Goal: Task Accomplishment & Management: Complete application form

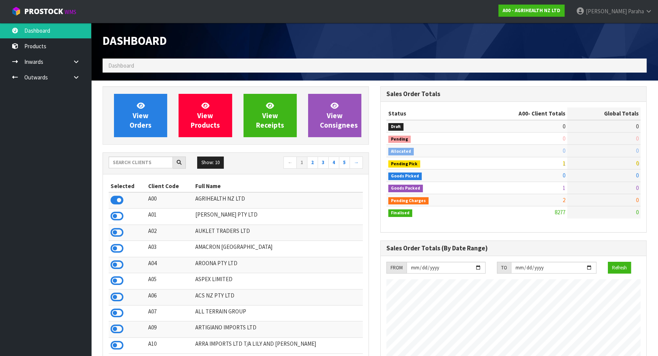
scroll to position [574, 277]
click at [140, 163] on input "text" at bounding box center [141, 162] width 64 height 12
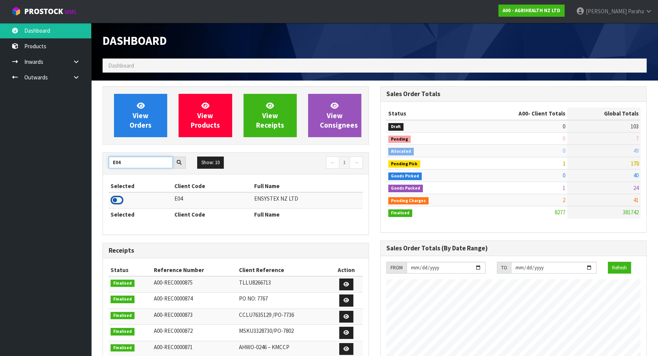
type input "E04"
click at [122, 200] on icon at bounding box center [116, 199] width 13 height 11
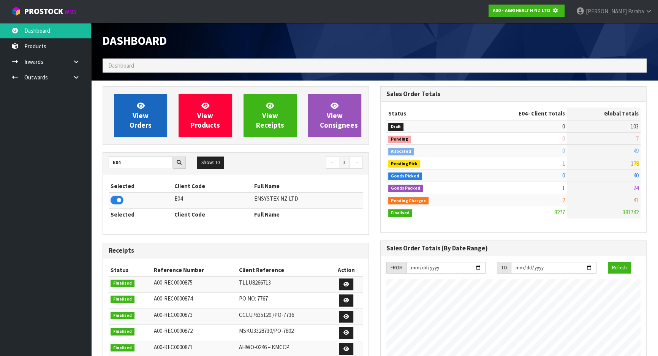
scroll to position [473, 277]
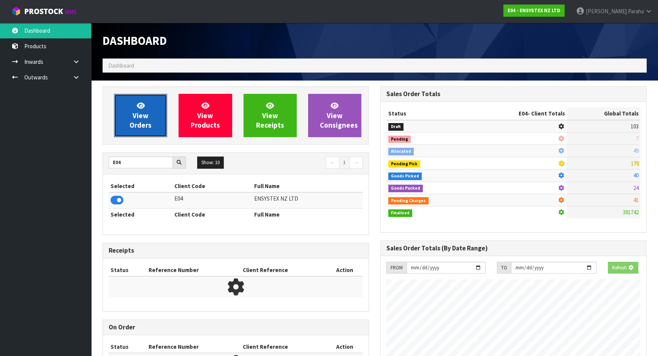
click at [138, 123] on span "View Orders" at bounding box center [140, 115] width 22 height 28
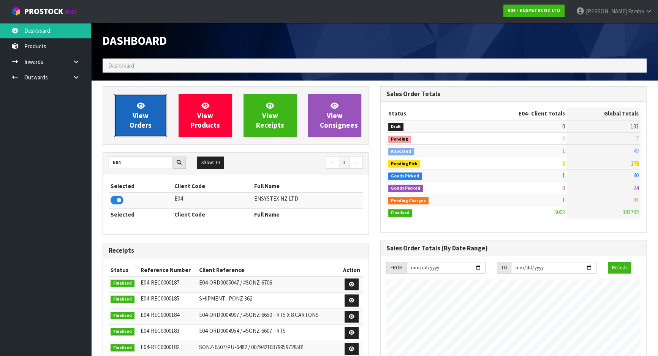
scroll to position [590, 277]
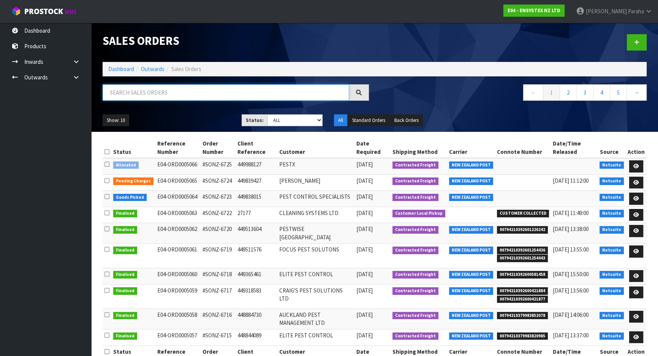
click at [158, 91] on input "text" at bounding box center [226, 92] width 246 height 16
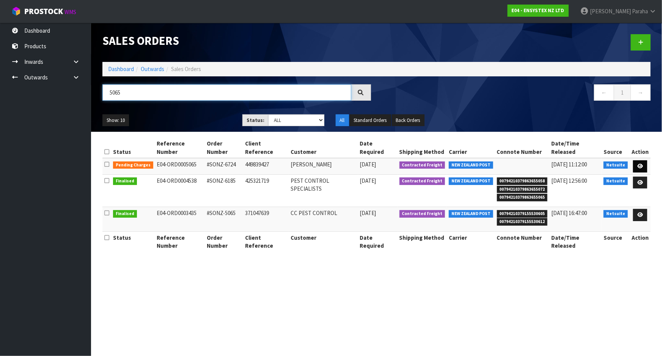
type input "5065"
click at [645, 160] on link at bounding box center [641, 166] width 14 height 12
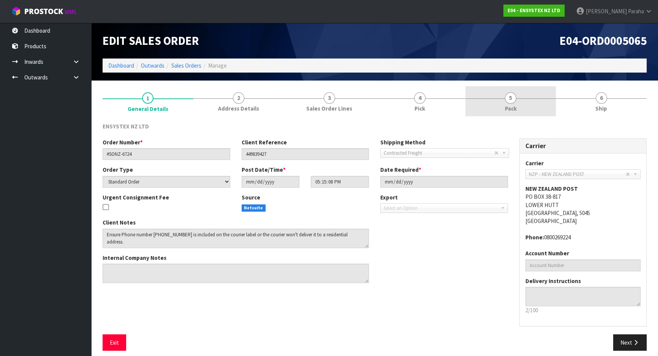
click at [514, 93] on link "5 Pack" at bounding box center [510, 101] width 91 height 30
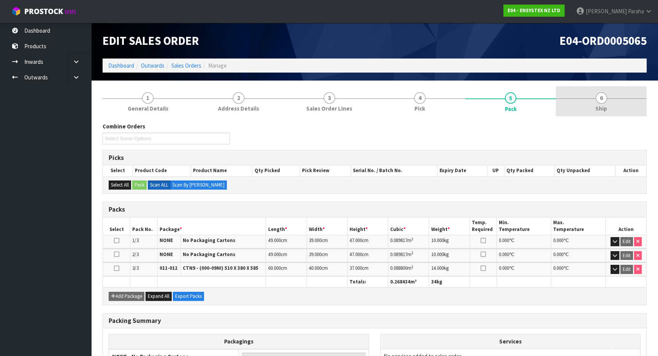
click at [606, 100] on link "6 Ship" at bounding box center [600, 101] width 91 height 30
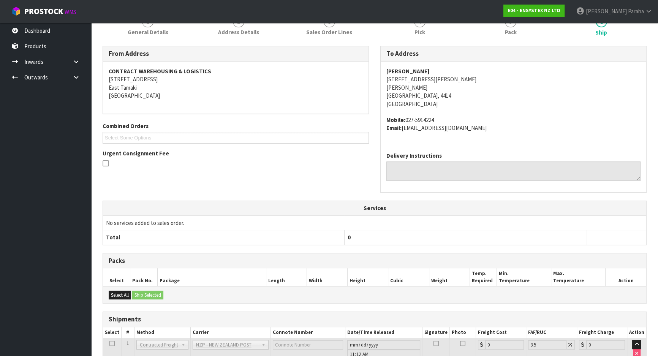
scroll to position [155, 0]
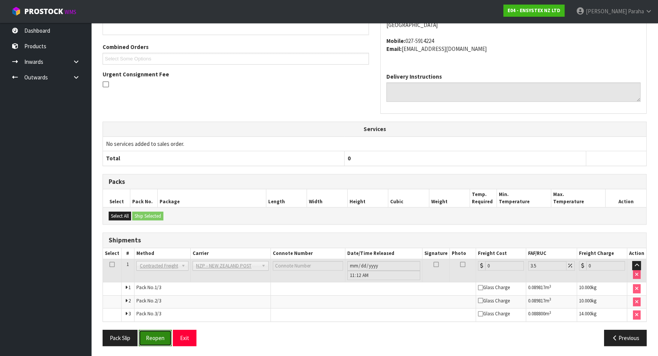
click at [164, 337] on button "Reopen" at bounding box center [155, 338] width 33 height 16
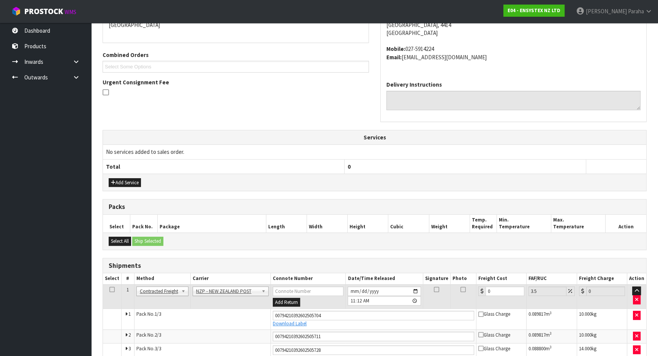
scroll to position [210, 0]
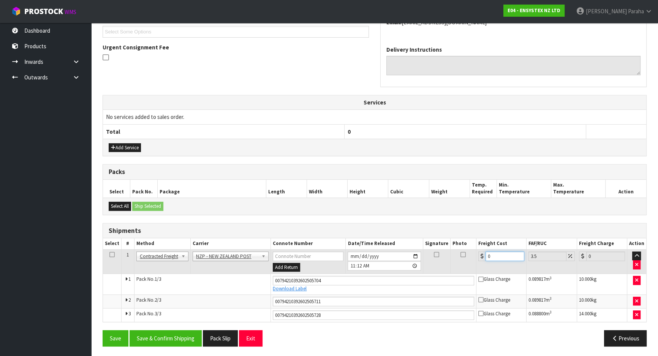
click at [501, 253] on input "0" at bounding box center [504, 255] width 39 height 9
type input "4"
type input "4.14"
type input "43"
type input "44.5"
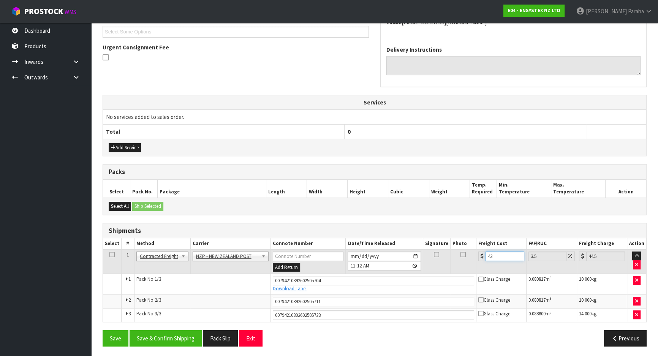
type input "43.5"
type input "45.02"
type input "43.50"
click at [163, 338] on button "Save & Confirm Shipping" at bounding box center [165, 338] width 72 height 16
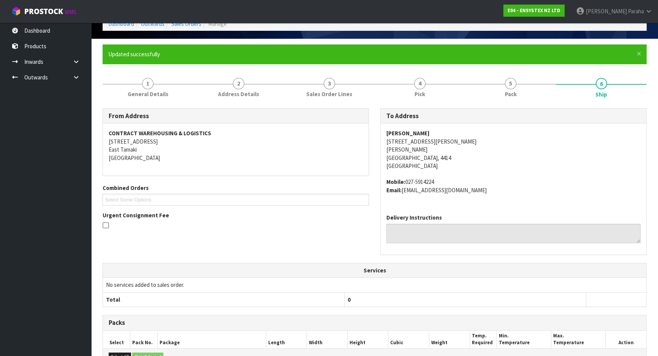
scroll to position [0, 0]
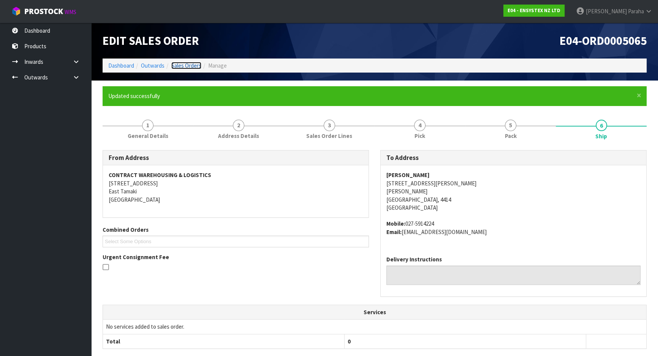
click at [182, 68] on link "Sales Orders" at bounding box center [186, 65] width 30 height 7
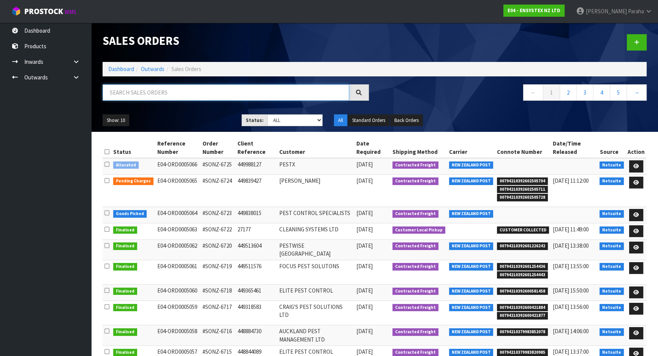
click at [145, 93] on input "text" at bounding box center [226, 92] width 246 height 16
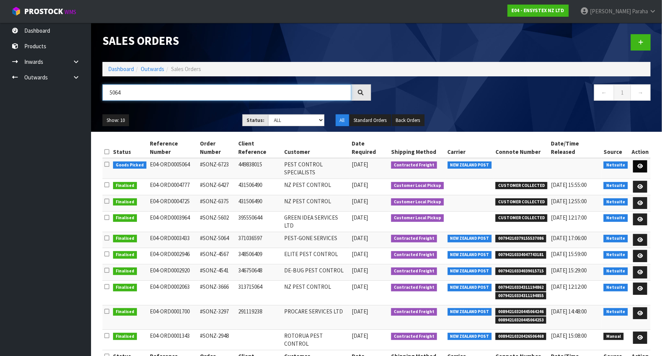
type input "5064"
click at [642, 164] on icon at bounding box center [641, 166] width 6 height 5
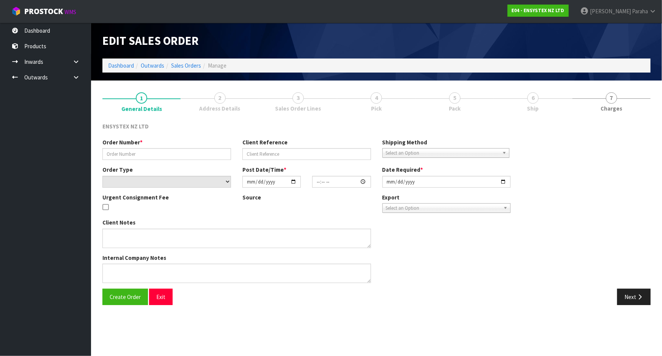
type input "#SONZ-6723"
type input "449838015"
select select "number:0"
type input "[DATE]"
type input "16:45:14.000"
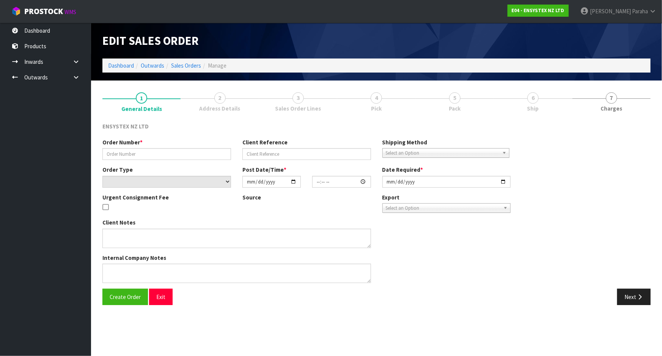
type input "[DATE]"
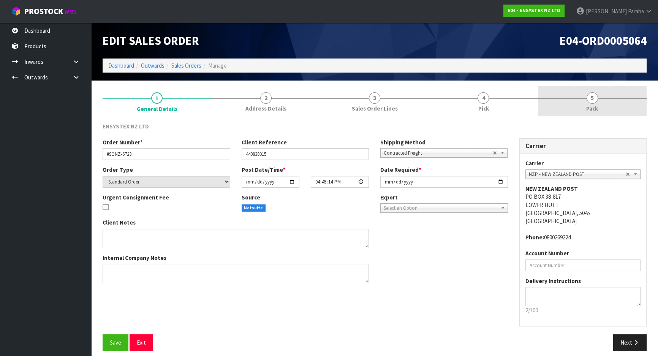
click at [589, 101] on span "5" at bounding box center [591, 97] width 11 height 11
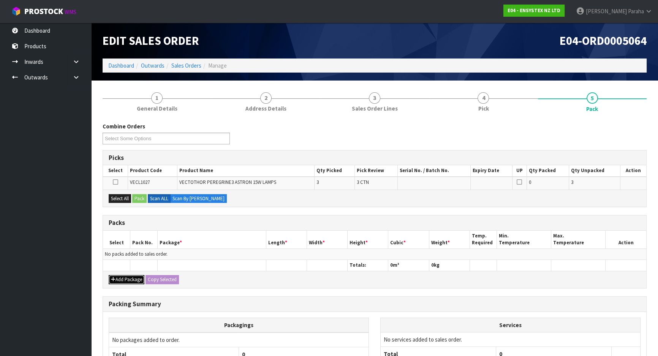
click at [128, 278] on button "Add Package" at bounding box center [127, 279] width 36 height 9
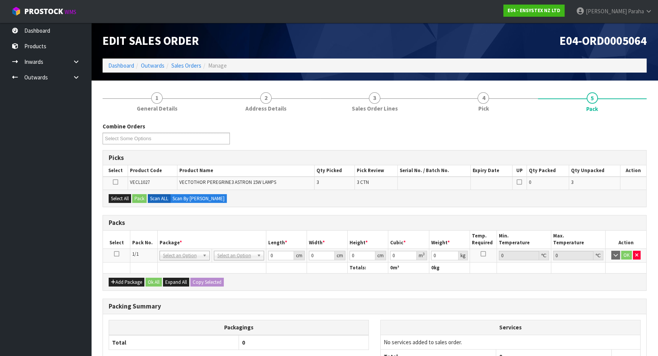
click at [116, 254] on icon at bounding box center [116, 254] width 5 height 0
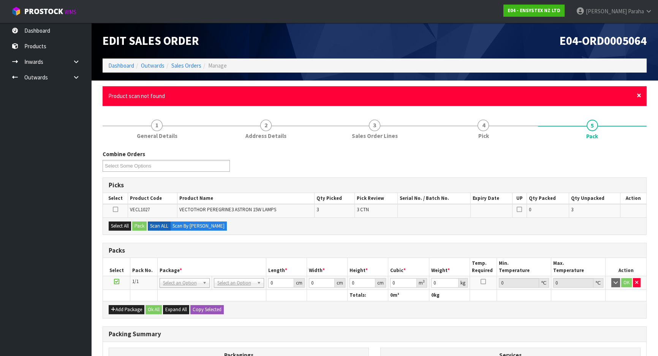
click at [638, 96] on span "×" at bounding box center [638, 95] width 5 height 11
click at [638, 94] on span "×" at bounding box center [638, 95] width 5 height 11
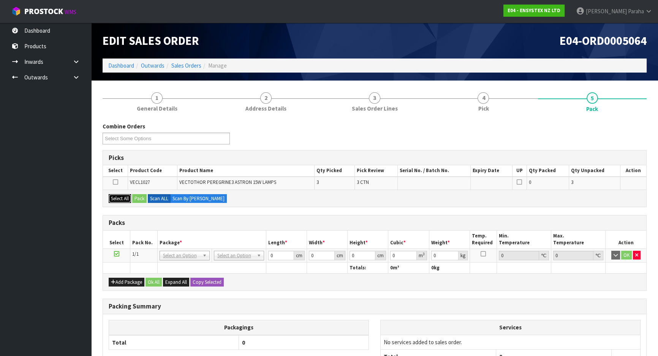
click at [118, 201] on button "Select All" at bounding box center [120, 198] width 22 height 9
click at [137, 198] on button "Pack" at bounding box center [139, 198] width 14 height 9
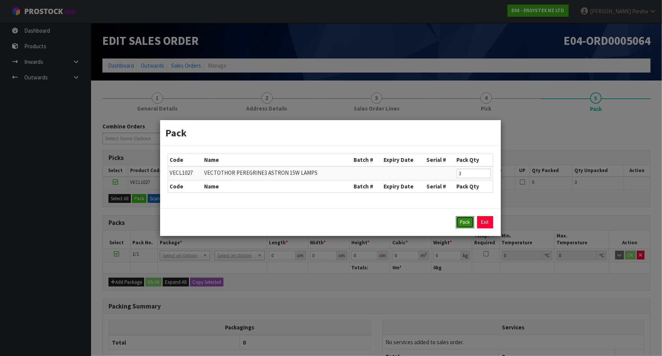
click at [462, 226] on button "Pack" at bounding box center [465, 222] width 18 height 12
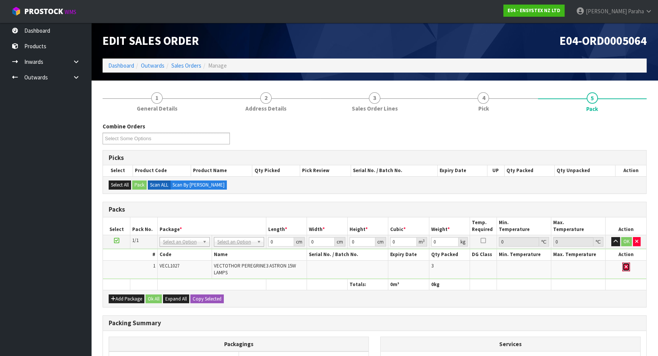
click at [626, 266] on icon "button" at bounding box center [625, 266] width 3 height 5
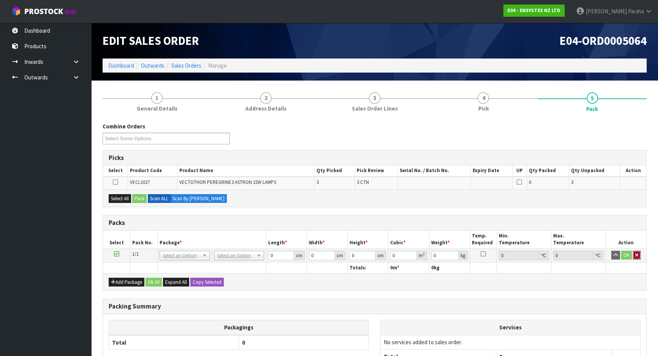
click at [637, 256] on icon "button" at bounding box center [636, 254] width 3 height 5
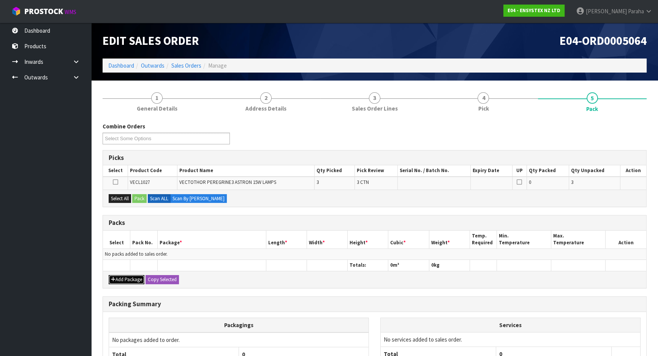
click at [132, 281] on button "Add Package" at bounding box center [127, 279] width 36 height 9
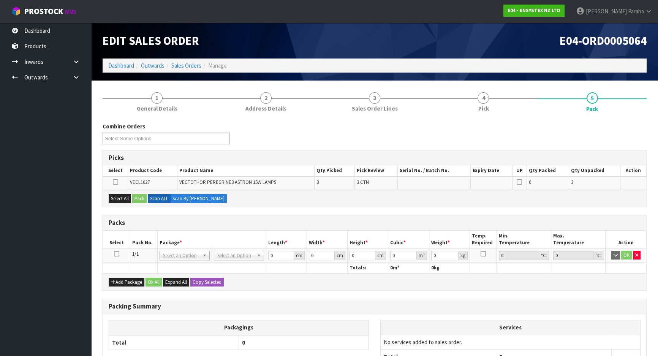
click at [113, 253] on td at bounding box center [116, 255] width 27 height 14
click at [115, 254] on icon at bounding box center [116, 254] width 5 height 0
click at [119, 200] on button "Select All" at bounding box center [120, 198] width 22 height 9
click at [136, 199] on button "Pack" at bounding box center [139, 198] width 14 height 9
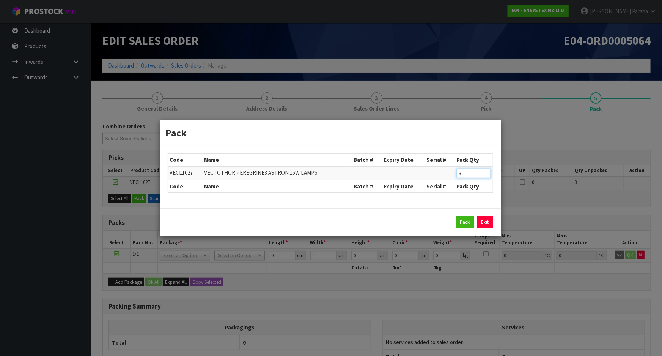
drag, startPoint x: 468, startPoint y: 170, endPoint x: 448, endPoint y: 169, distance: 20.5
click at [448, 169] on tr "VECL1027 VECTOTHOR PEREGRINE3 ASTRON 15W LAMPS 3" at bounding box center [330, 173] width 325 height 14
type input "2"
click at [462, 220] on button "Pack" at bounding box center [465, 222] width 18 height 12
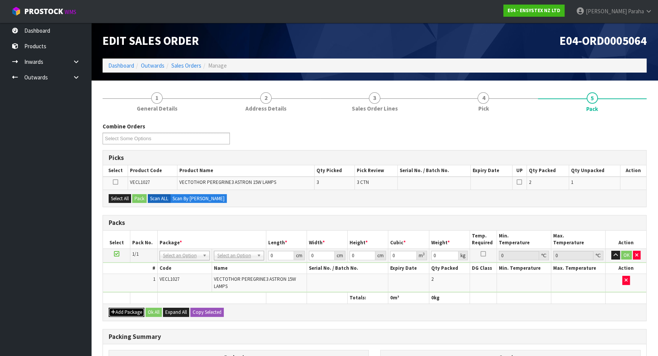
click at [131, 311] on button "Add Package" at bounding box center [127, 312] width 36 height 9
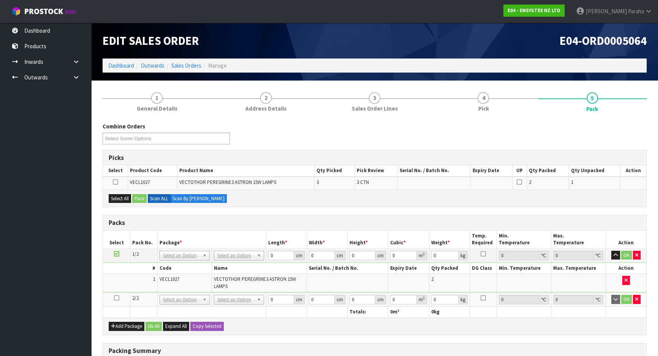
click at [114, 298] on icon at bounding box center [116, 298] width 5 height 0
click at [125, 198] on button "Select All" at bounding box center [120, 198] width 22 height 9
click at [136, 194] on button "Pack" at bounding box center [139, 198] width 14 height 9
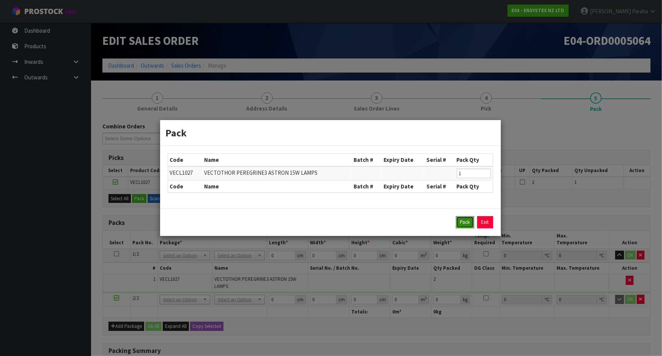
click at [465, 221] on button "Pack" at bounding box center [465, 222] width 18 height 12
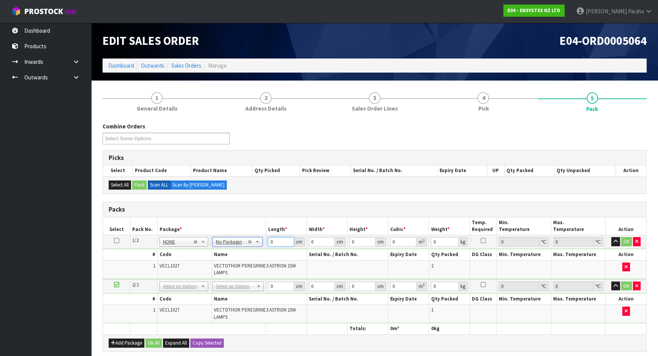
click at [274, 242] on input "0" at bounding box center [281, 241] width 26 height 9
type input "57"
type input "40"
type input "2"
type input "0.00456"
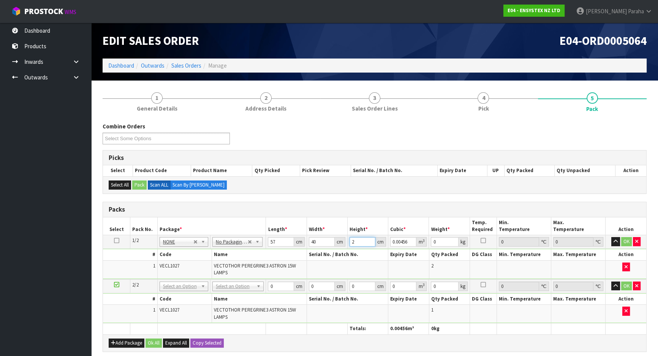
type input "27"
type input "0.06156"
type input "2"
type input "0.00456"
type input "24"
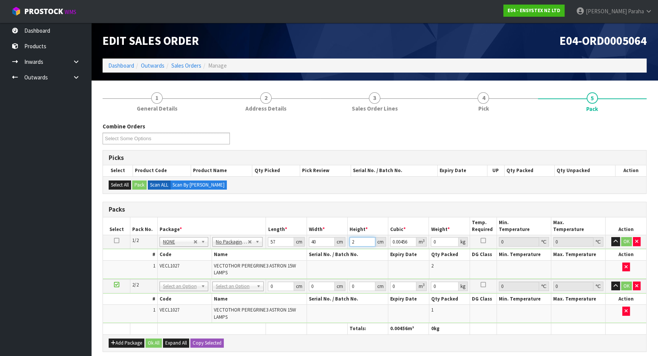
type input "0.05472"
type input "24"
type input "9"
click at [611, 237] on button "button" at bounding box center [615, 241] width 9 height 9
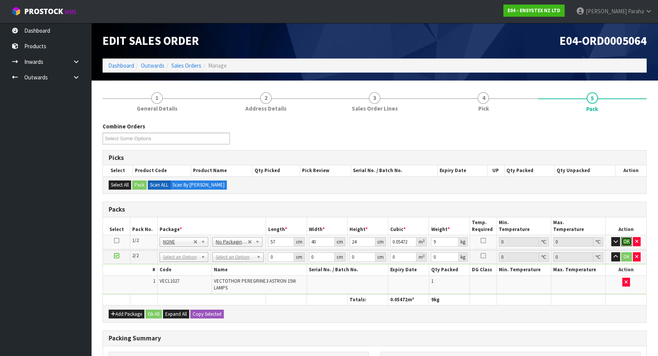
click button "OK" at bounding box center [626, 241] width 11 height 9
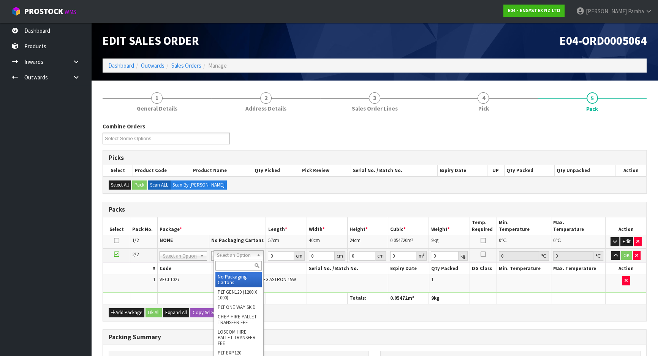
type input "2"
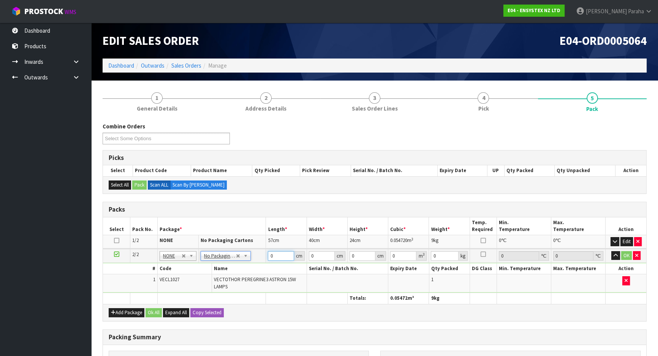
click at [278, 256] on input "0" at bounding box center [281, 255] width 26 height 9
type input "57"
type input "40"
type input "1"
type input "0.00228"
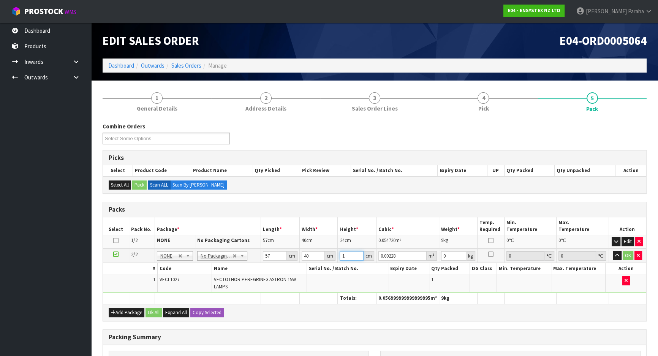
type input "13"
type input "0.02964"
type input "13"
type input "5"
click at [612, 251] on button "button" at bounding box center [616, 255] width 9 height 9
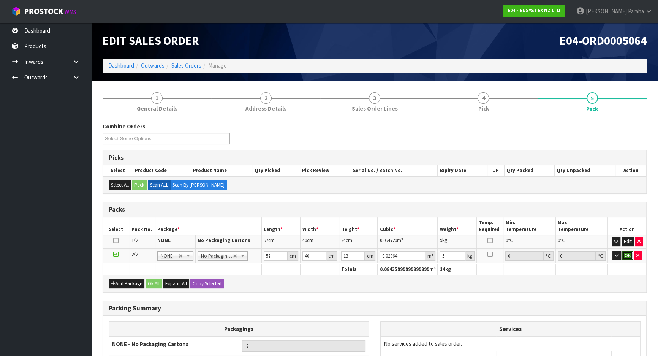
click button "OK" at bounding box center [627, 255] width 11 height 9
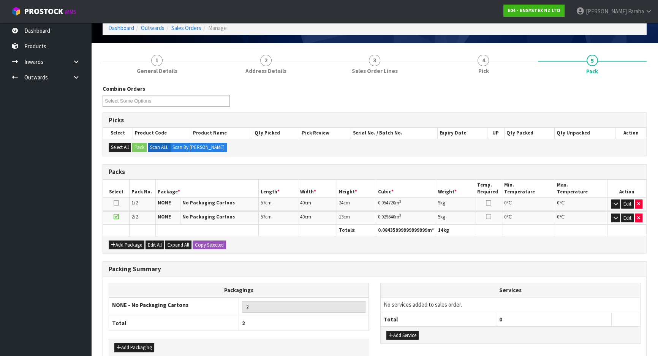
scroll to position [77, 0]
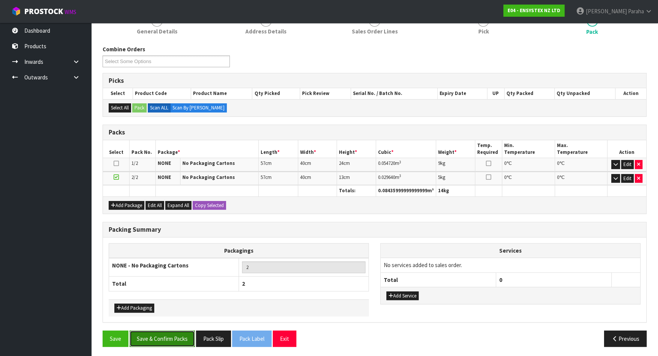
click at [177, 339] on button "Save & Confirm Packs" at bounding box center [161, 338] width 65 height 16
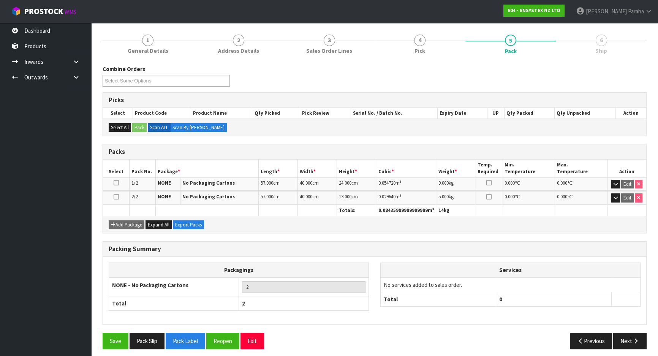
scroll to position [88, 0]
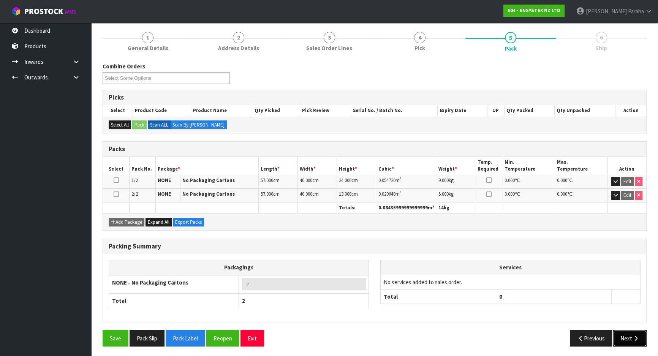
click at [637, 336] on icon "button" at bounding box center [635, 338] width 7 height 6
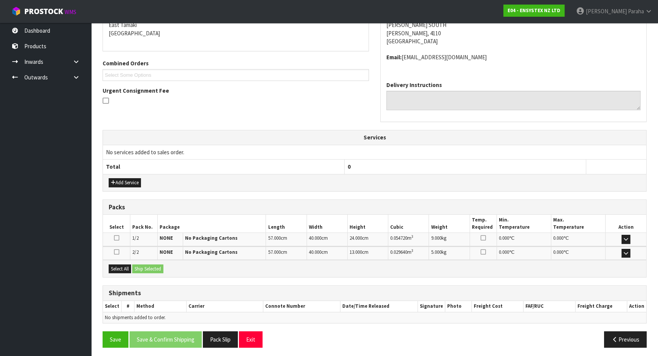
scroll to position [167, 0]
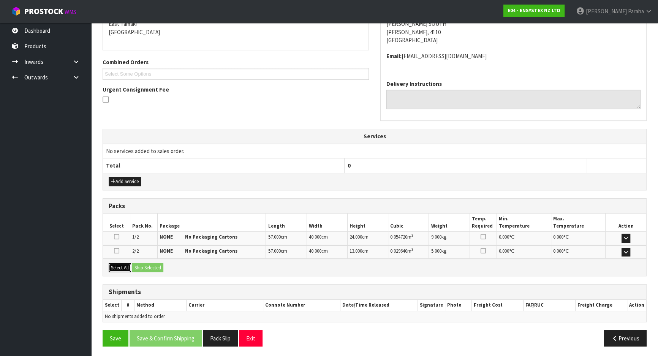
drag, startPoint x: 124, startPoint y: 268, endPoint x: 129, endPoint y: 268, distance: 5.0
click at [125, 268] on button "Select All" at bounding box center [120, 267] width 22 height 9
click at [161, 265] on button "Ship Selected" at bounding box center [147, 267] width 31 height 9
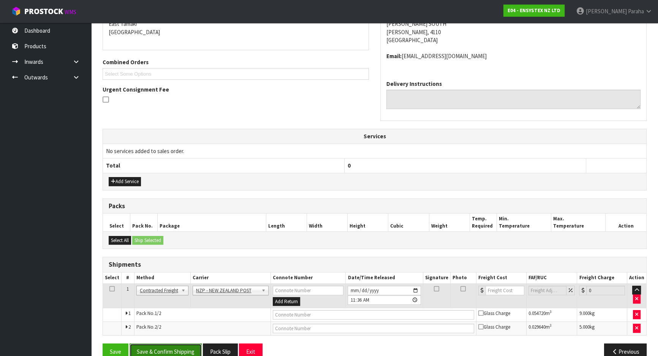
click at [180, 352] on button "Save & Confirm Shipping" at bounding box center [165, 351] width 72 height 16
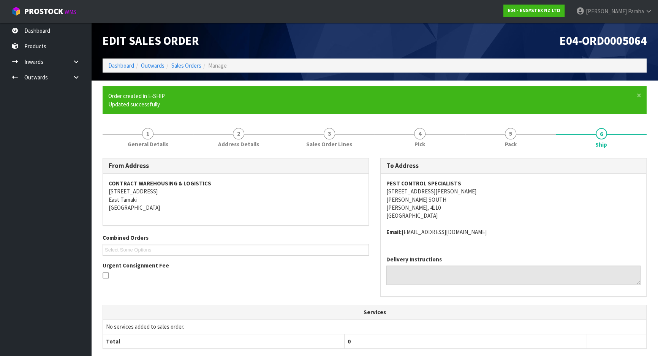
scroll to position [170, 0]
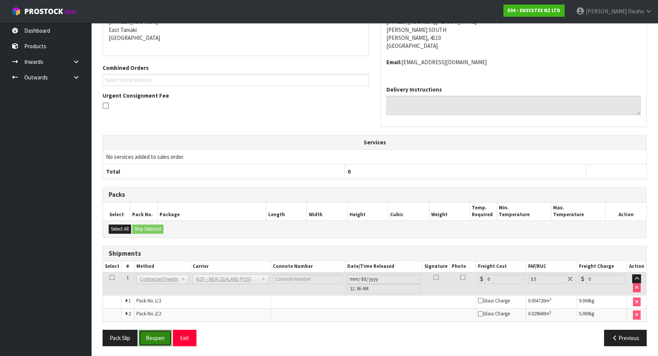
click at [159, 337] on button "Reopen" at bounding box center [155, 338] width 33 height 16
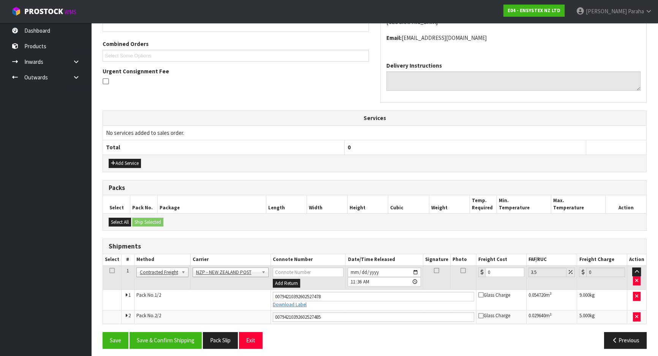
scroll to position [188, 0]
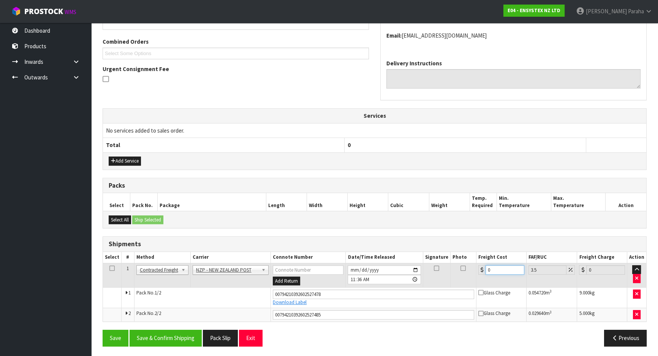
click at [500, 269] on input "0" at bounding box center [504, 269] width 39 height 9
type input "1"
type input "1.03"
type input "16"
type input "16.56"
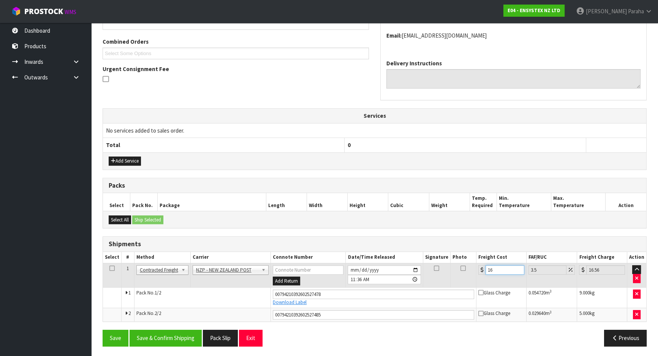
type input "16.8"
type input "17.39"
type input "16.81"
type input "17.4"
type input "16.81"
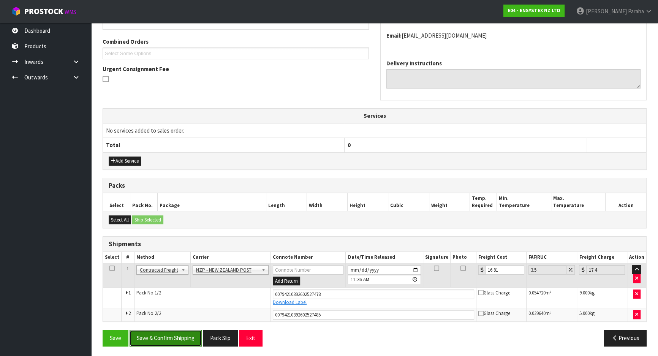
click at [180, 334] on button "Save & Confirm Shipping" at bounding box center [165, 338] width 72 height 16
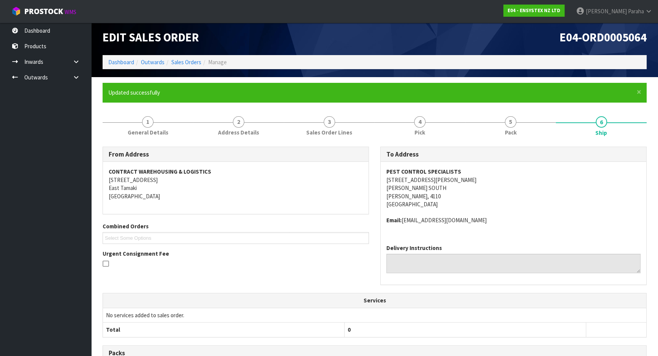
scroll to position [0, 0]
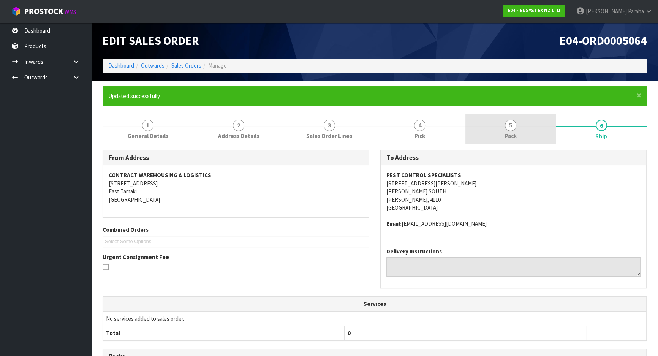
click at [513, 125] on span "5" at bounding box center [510, 125] width 11 height 11
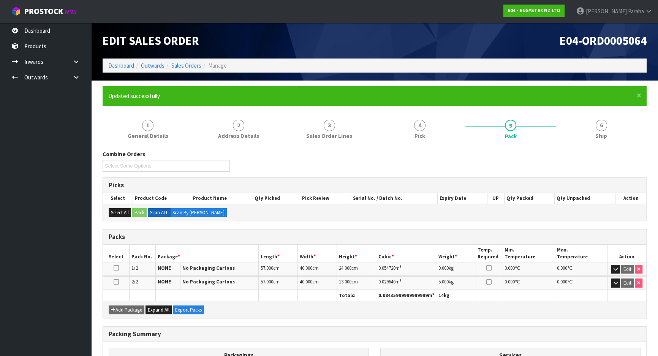
scroll to position [88, 0]
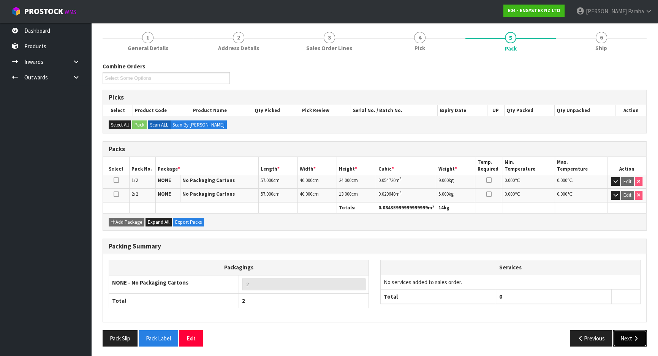
click at [639, 332] on button "Next" at bounding box center [629, 338] width 33 height 16
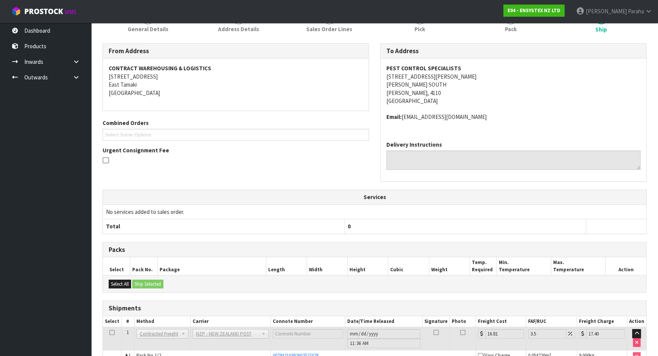
scroll to position [0, 0]
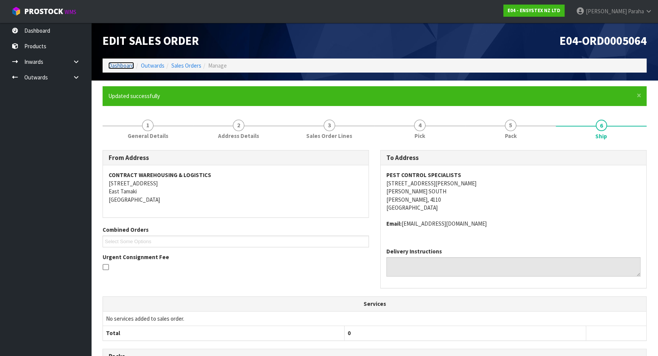
click at [116, 64] on link "Dashboard" at bounding box center [121, 65] width 26 height 7
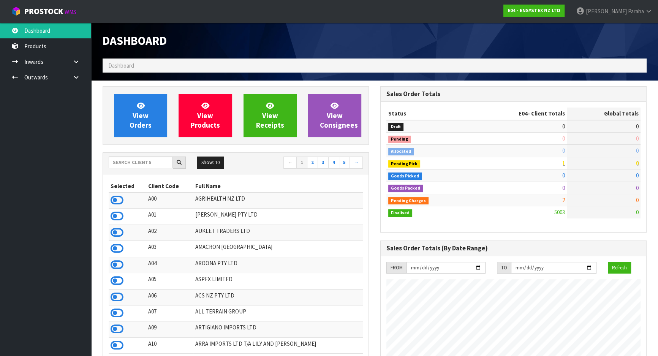
scroll to position [590, 277]
click at [143, 158] on input "text" at bounding box center [141, 162] width 64 height 12
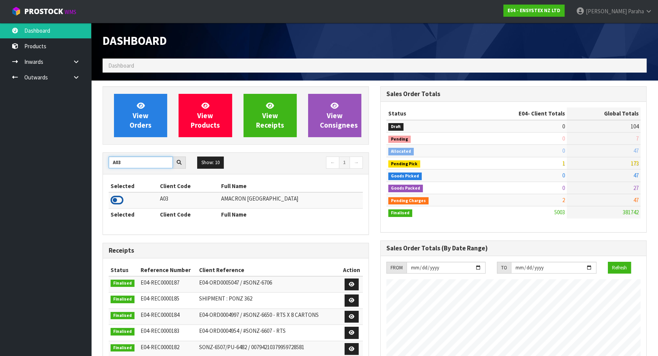
type input "A03"
click at [119, 200] on icon at bounding box center [116, 199] width 13 height 11
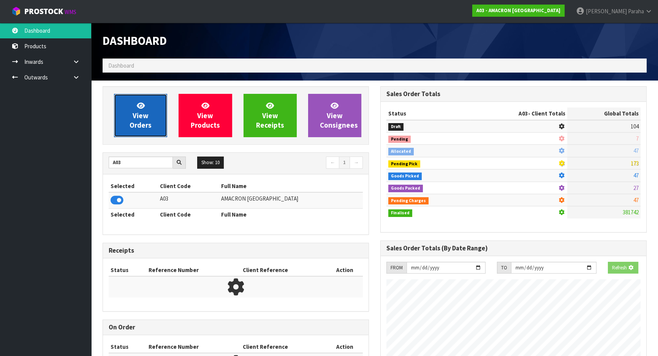
click at [142, 119] on span "View Orders" at bounding box center [140, 115] width 22 height 28
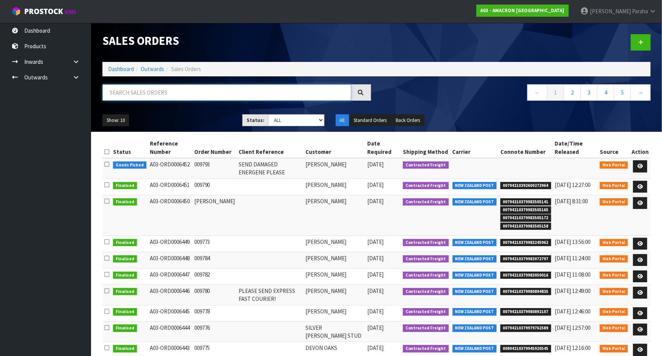
click at [141, 88] on input "text" at bounding box center [227, 92] width 249 height 16
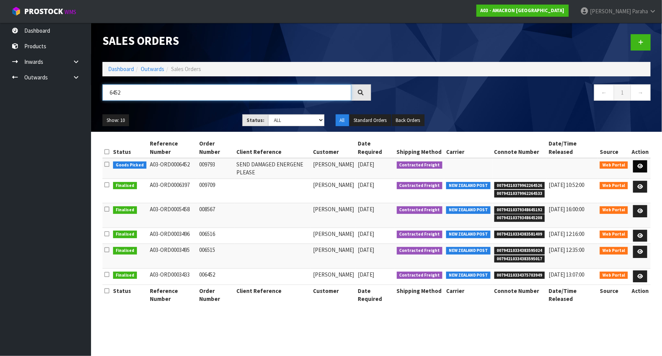
type input "6452"
click at [642, 164] on icon at bounding box center [641, 166] width 6 height 5
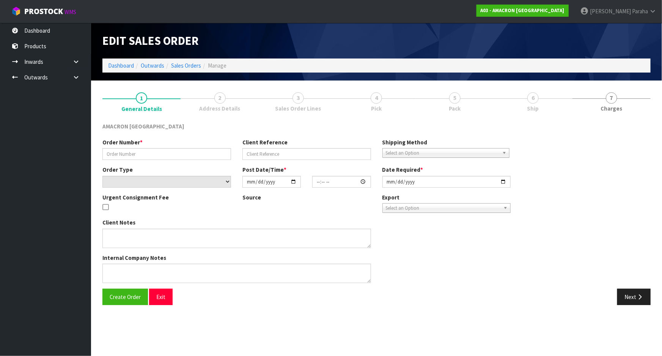
type input "009793"
type input "SEND DAMAGED ENERGENE PLEASE"
select select "number:0"
type input "[DATE]"
type input "09:54:00.000"
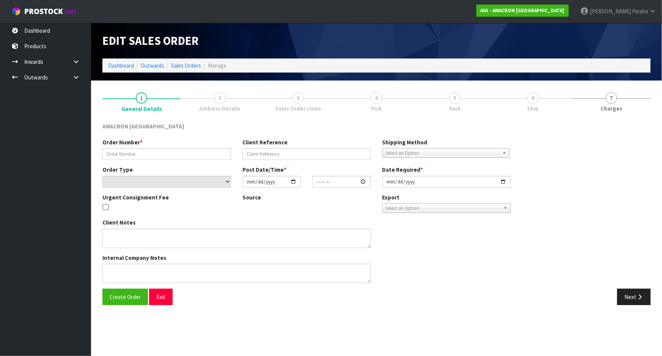
type input "[DATE]"
type textarea "FROM DAMAGE LOCATION"
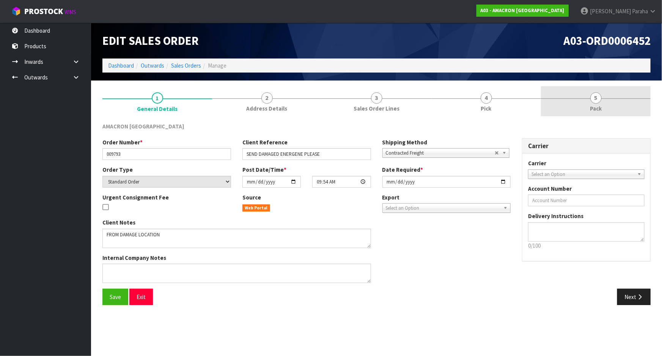
click at [587, 103] on link "5 Pack" at bounding box center [596, 101] width 110 height 30
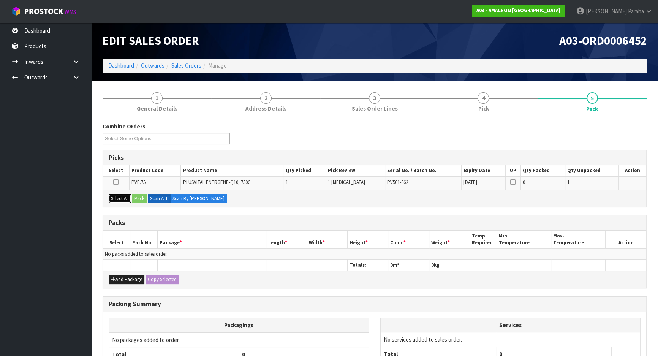
click at [123, 197] on button "Select All" at bounding box center [120, 198] width 22 height 9
click at [135, 194] on button "Pack" at bounding box center [139, 198] width 14 height 9
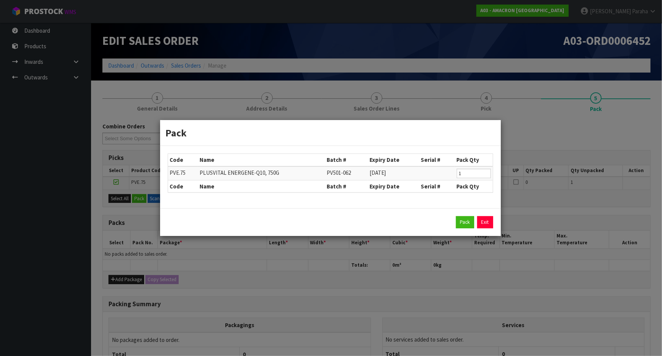
click at [456, 224] on div "Pack Exit" at bounding box center [331, 222] width 326 height 12
click at [461, 224] on button "Pack" at bounding box center [465, 222] width 18 height 12
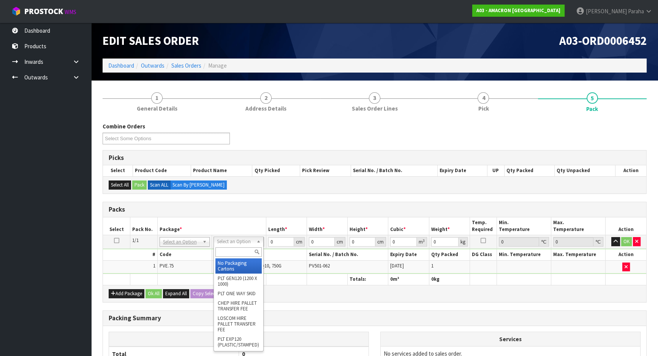
click at [240, 253] on input "text" at bounding box center [238, 251] width 46 height 9
click at [229, 250] on input "text" at bounding box center [238, 251] width 46 height 9
type input "OC"
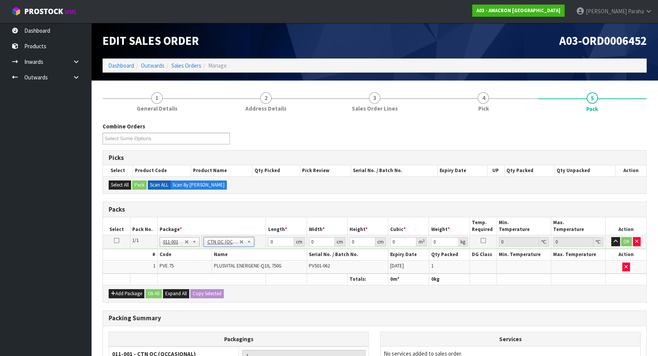
type input "0.9"
click at [276, 240] on input "0" at bounding box center [281, 241] width 26 height 9
type input "18"
type input "13"
type input "1"
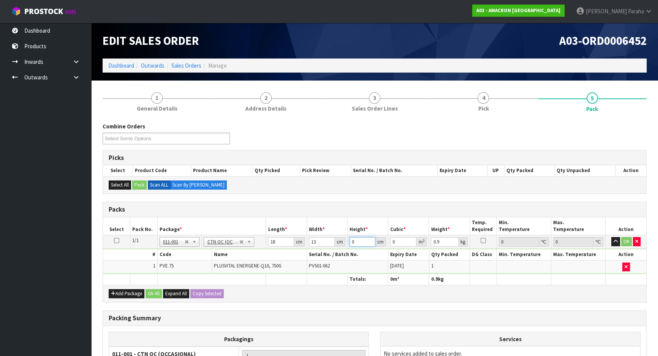
type input "0.000234"
type input "17"
type input "0.003978"
type input "17"
type input "1"
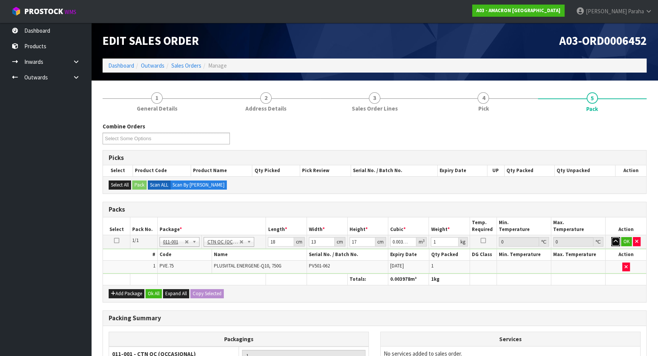
click at [611, 237] on button "button" at bounding box center [615, 241] width 9 height 9
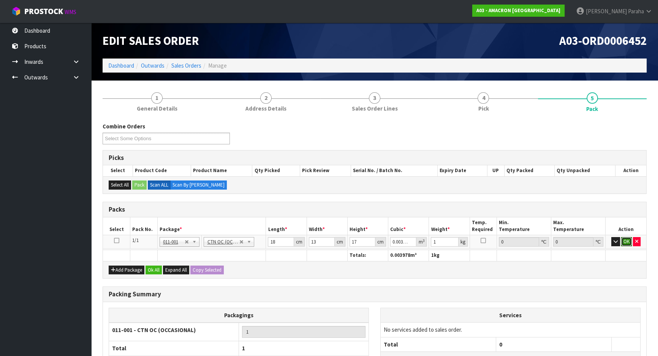
click button "OK" at bounding box center [626, 241] width 11 height 9
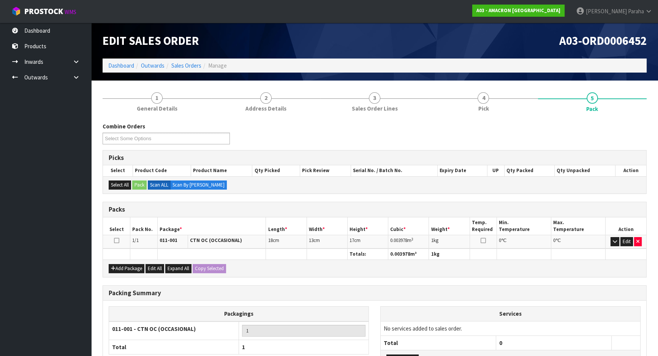
scroll to position [64, 0]
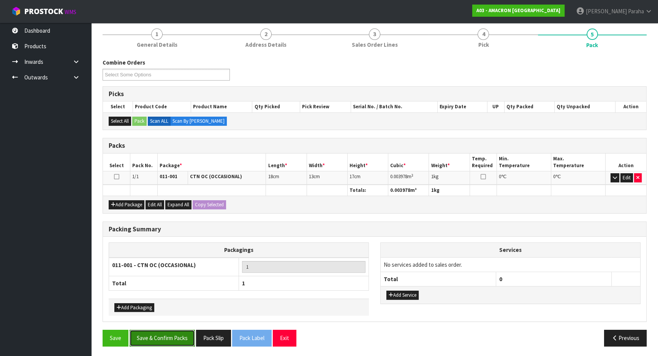
click at [167, 336] on button "Save & Confirm Packs" at bounding box center [161, 338] width 65 height 16
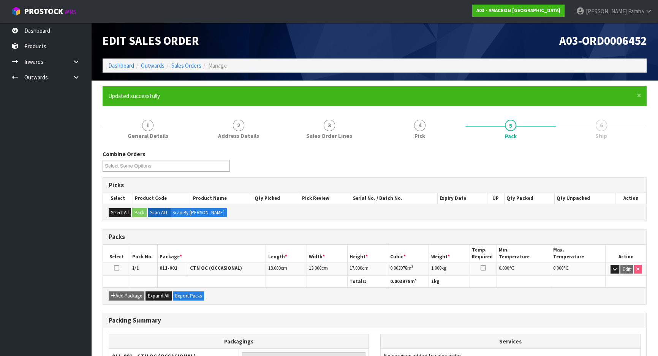
scroll to position [74, 0]
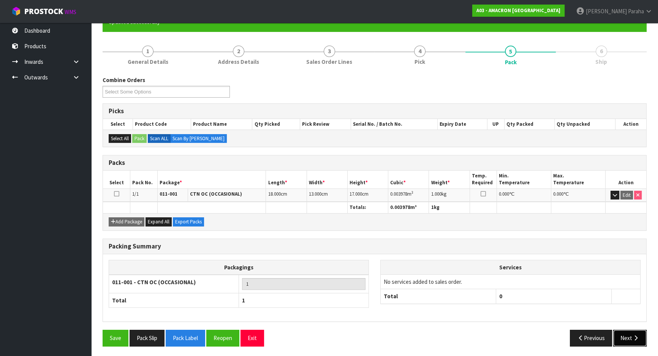
click at [625, 336] on button "Next" at bounding box center [629, 338] width 33 height 16
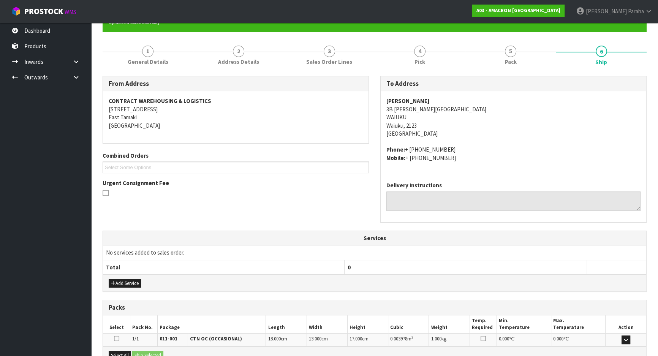
scroll to position [162, 0]
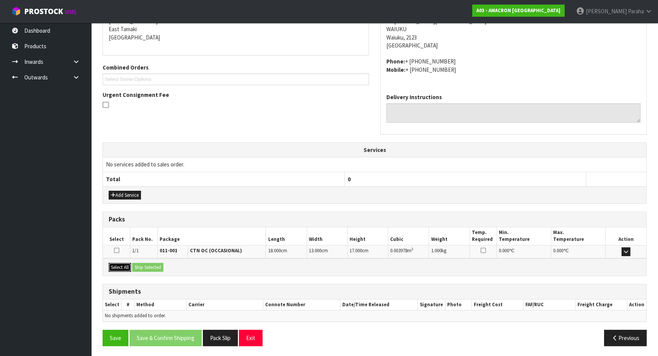
click at [120, 267] on button "Select All" at bounding box center [120, 267] width 22 height 9
click at [154, 263] on button "Ship Selected" at bounding box center [147, 267] width 31 height 9
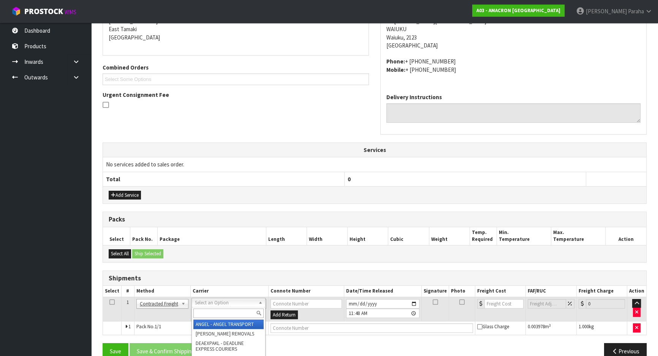
click at [226, 313] on input "text" at bounding box center [228, 312] width 70 height 9
type input "NZP"
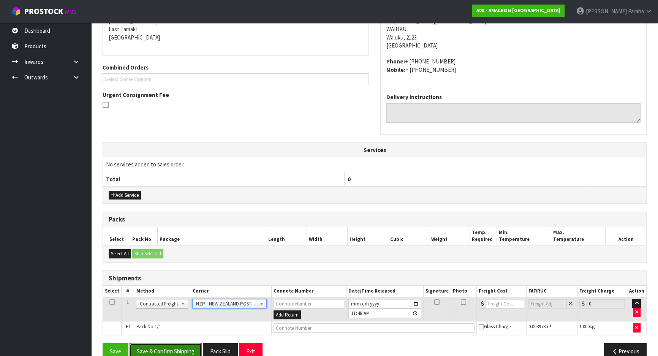
click at [184, 347] on button "Save & Confirm Shipping" at bounding box center [165, 351] width 72 height 16
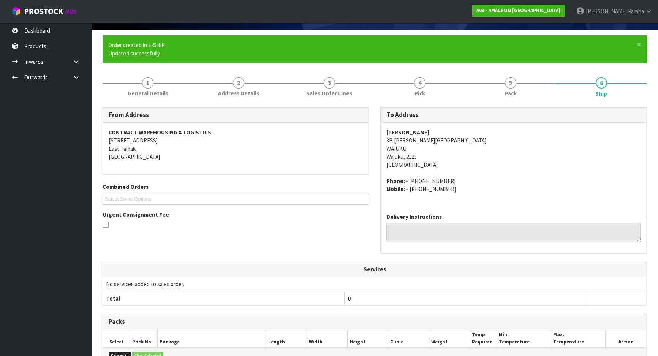
scroll to position [165, 0]
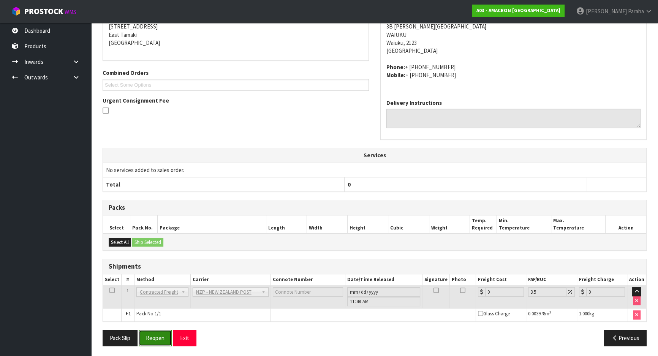
click at [163, 335] on button "Reopen" at bounding box center [155, 338] width 33 height 16
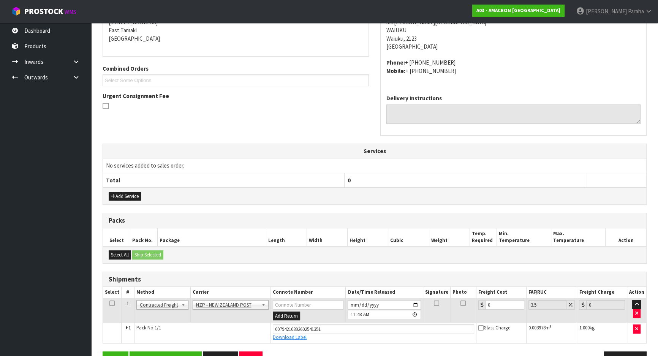
scroll to position [182, 0]
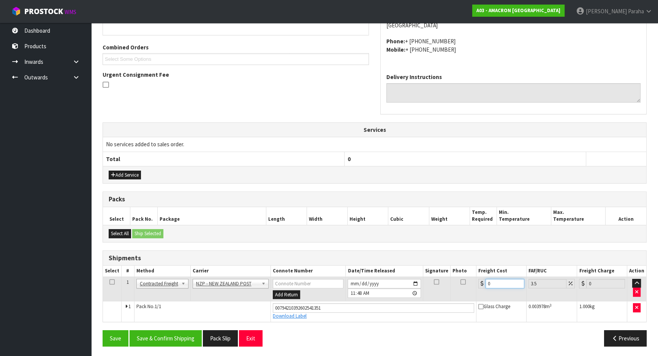
click at [492, 284] on input "0" at bounding box center [504, 283] width 39 height 9
type input "3"
type input "3.1"
type input "3.8"
type input "3.93"
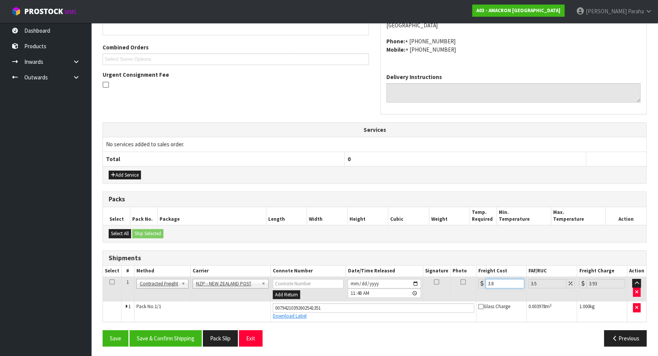
type input "3.88"
type input "4.02"
type input "3.88"
click at [174, 340] on button "Save & Confirm Shipping" at bounding box center [165, 338] width 72 height 16
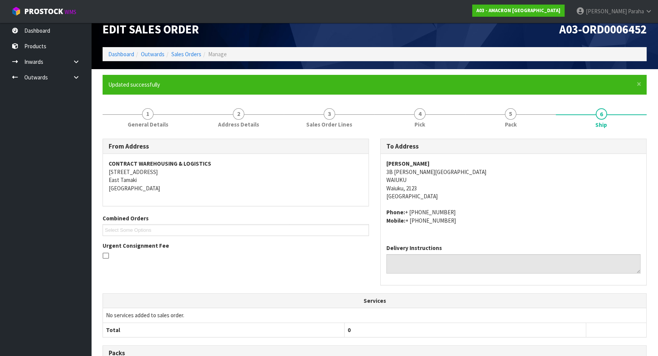
scroll to position [0, 0]
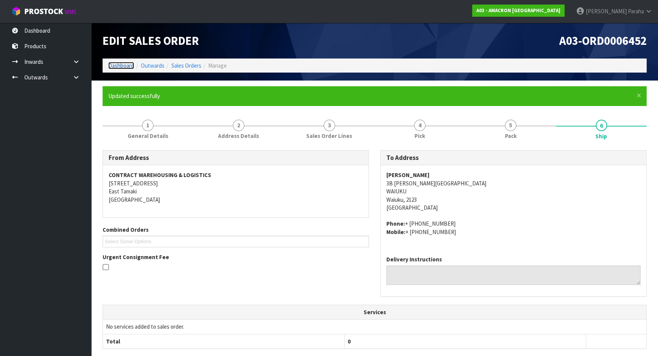
click at [124, 65] on link "Dashboard" at bounding box center [121, 65] width 26 height 7
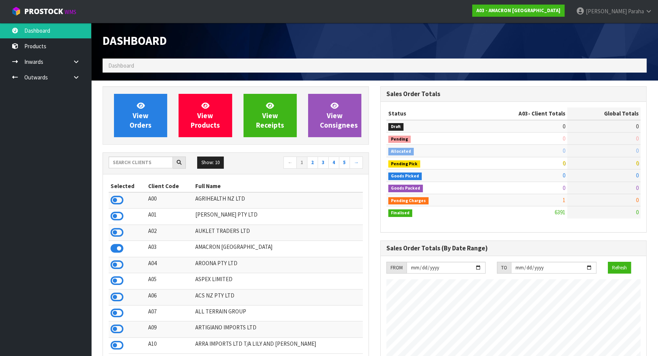
scroll to position [488, 277]
click at [134, 163] on input "text" at bounding box center [141, 162] width 64 height 12
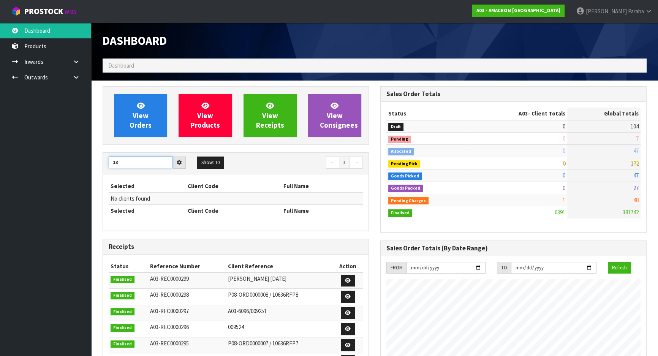
type input "1"
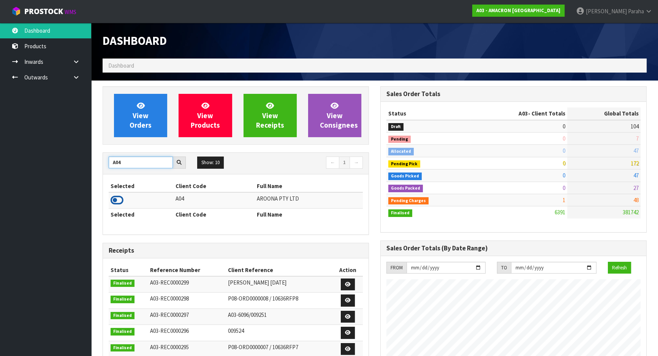
type input "A04"
click at [118, 199] on icon at bounding box center [116, 199] width 13 height 11
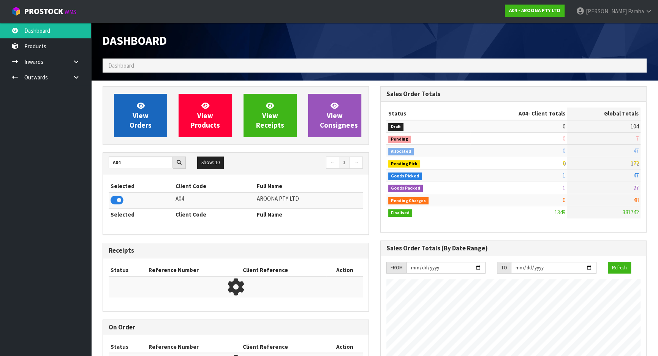
scroll to position [476, 277]
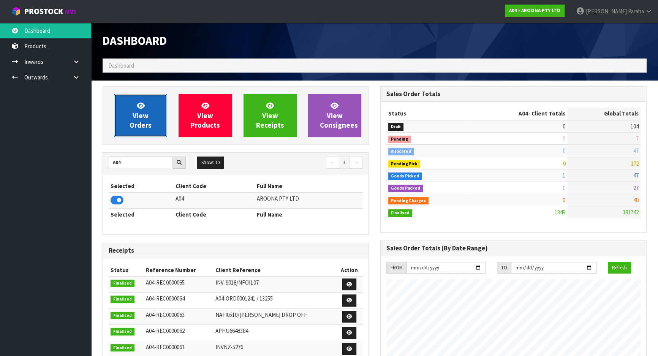
click at [143, 114] on span "View Orders" at bounding box center [140, 115] width 22 height 28
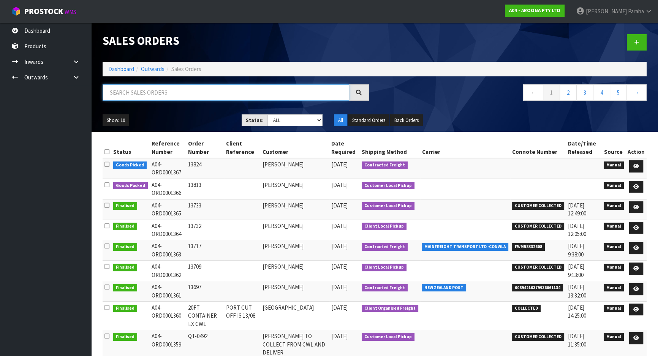
click at [145, 95] on input "text" at bounding box center [226, 92] width 246 height 16
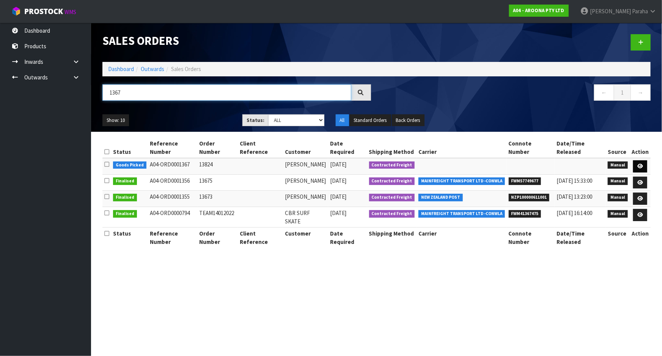
type input "1367"
click at [642, 164] on icon at bounding box center [641, 166] width 6 height 5
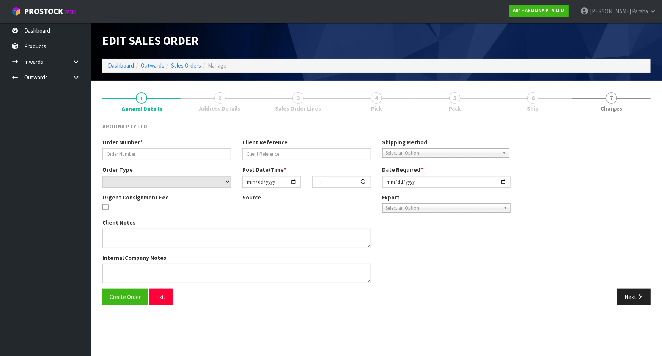
type input "13824"
select select "number:0"
type input "[DATE]"
type input "20:37:00.000"
type input "[DATE]"
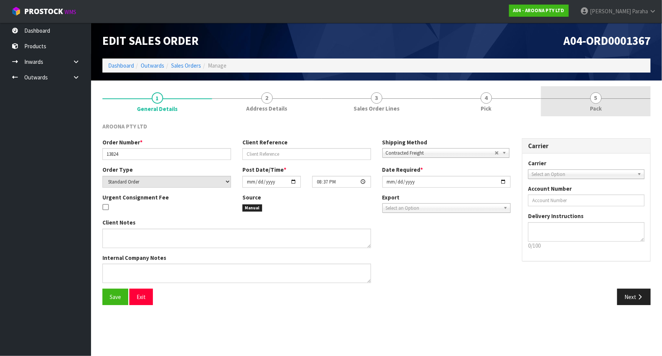
click at [592, 103] on link "5 Pack" at bounding box center [596, 101] width 110 height 30
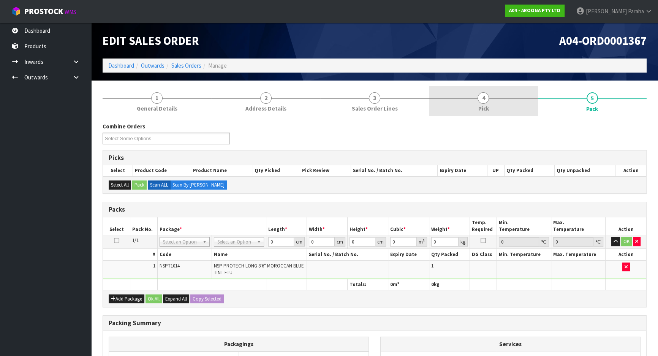
click at [485, 103] on span "4" at bounding box center [482, 97] width 11 height 11
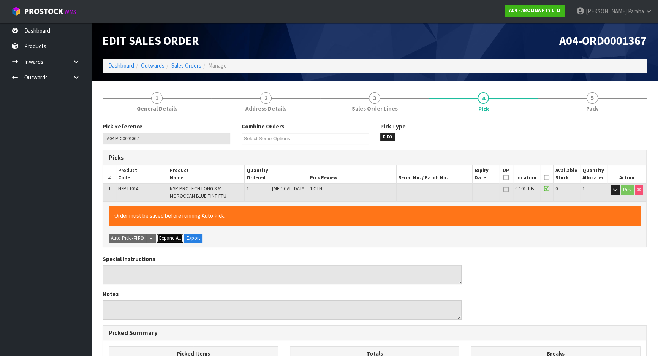
click at [166, 237] on span "Expand All" at bounding box center [170, 238] width 22 height 6
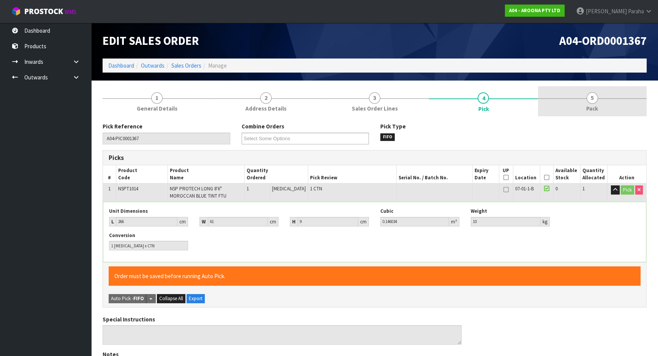
click at [590, 101] on span "5" at bounding box center [591, 97] width 11 height 11
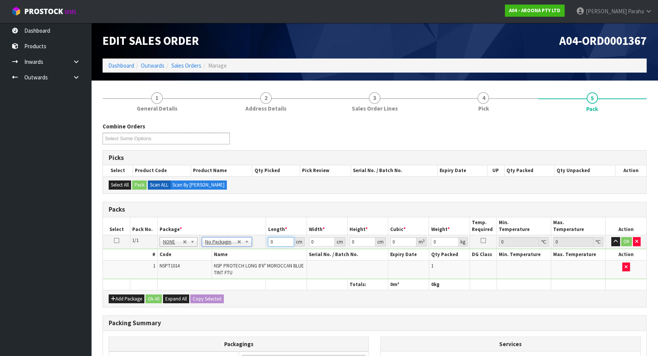
click at [274, 245] on input "0" at bounding box center [281, 241] width 26 height 9
type input "275"
type input "62"
type input "1"
type input "0.01705"
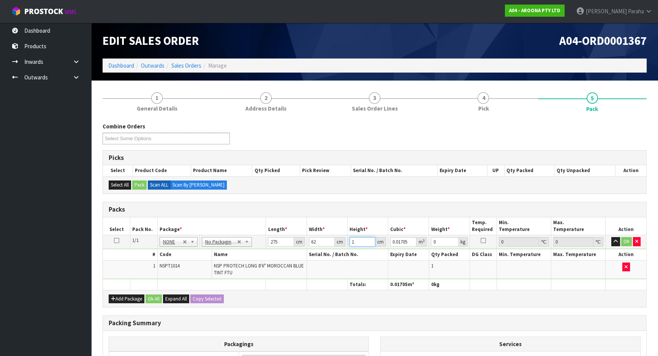
type input "12"
type input "0.2046"
type input "12"
type input "10"
click at [613, 239] on button "button" at bounding box center [615, 241] width 9 height 9
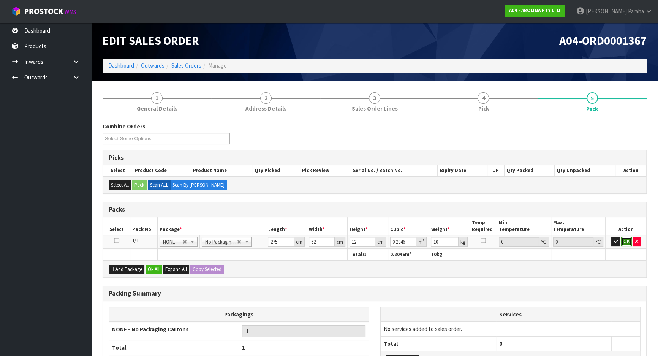
click at [624, 242] on button "OK" at bounding box center [626, 241] width 11 height 9
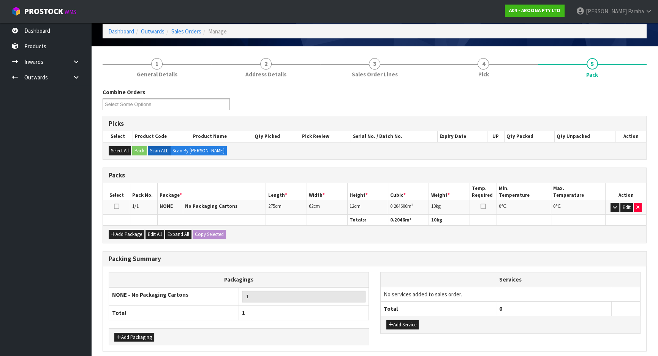
scroll to position [64, 0]
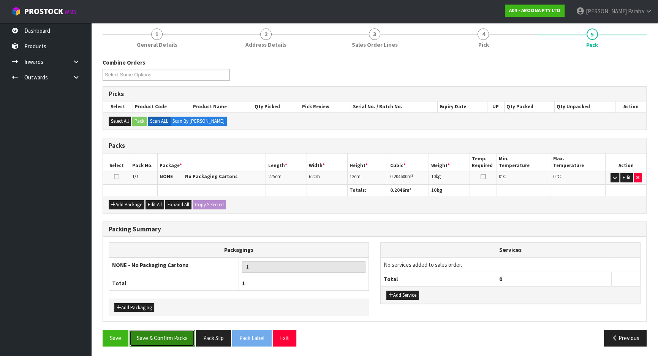
click at [178, 341] on button "Save & Confirm Packs" at bounding box center [161, 338] width 65 height 16
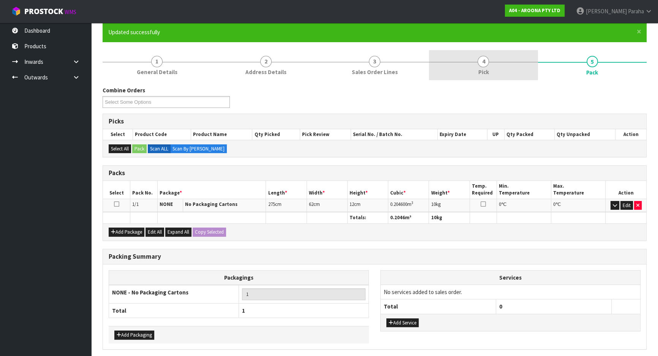
scroll to position [0, 0]
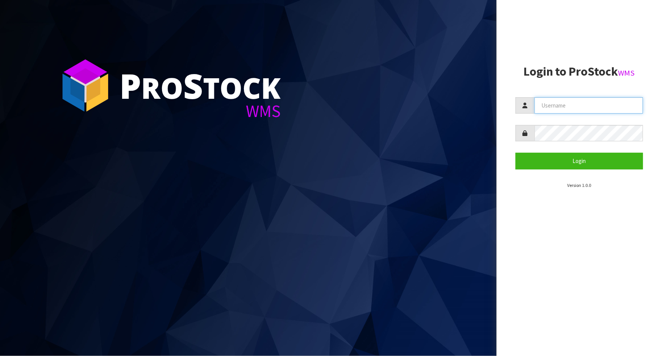
click at [598, 109] on input "text" at bounding box center [589, 105] width 109 height 16
type input "[PERSON_NAME]"
click at [516, 153] on button "Login" at bounding box center [580, 161] width 128 height 16
